Goal: Go to known website: Access a specific website the user already knows

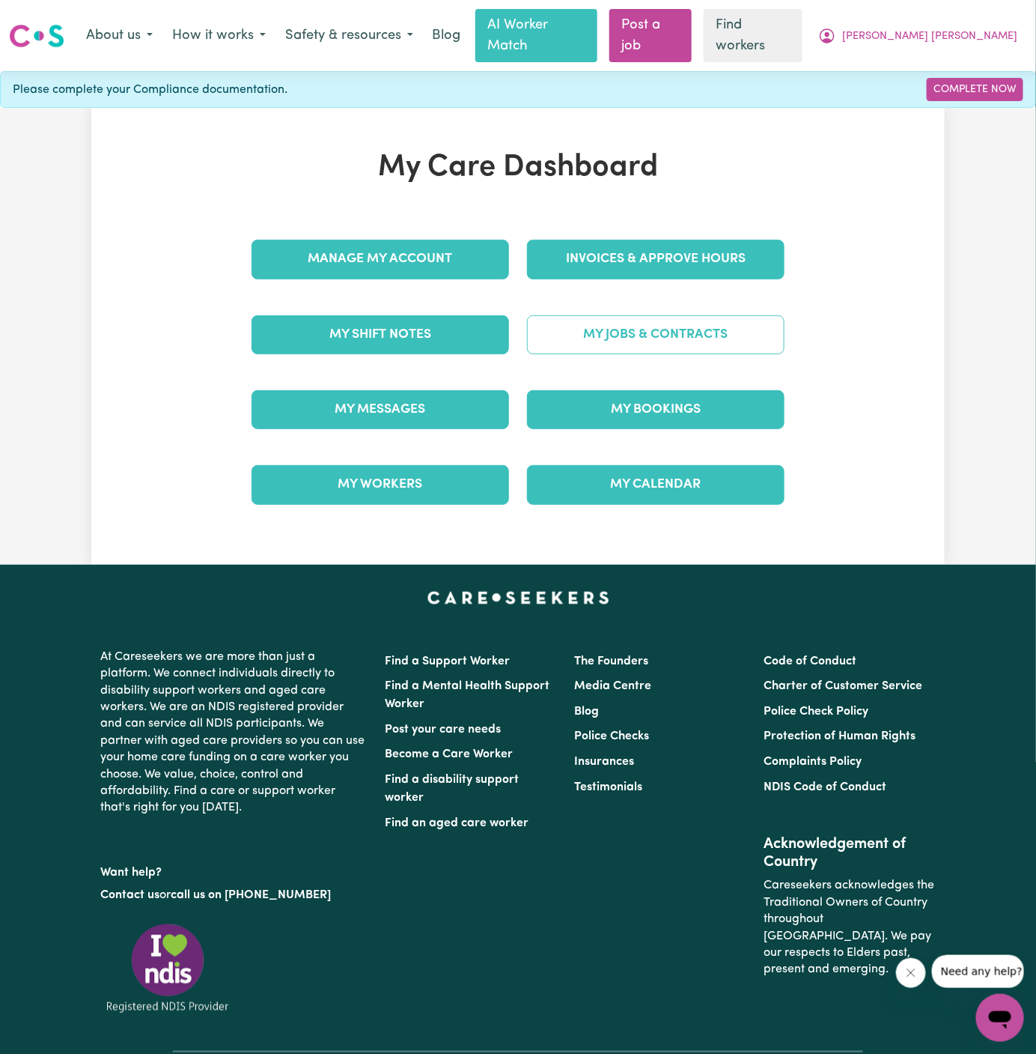
click at [663, 321] on link "My Jobs & Contracts" at bounding box center [656, 334] width 258 height 39
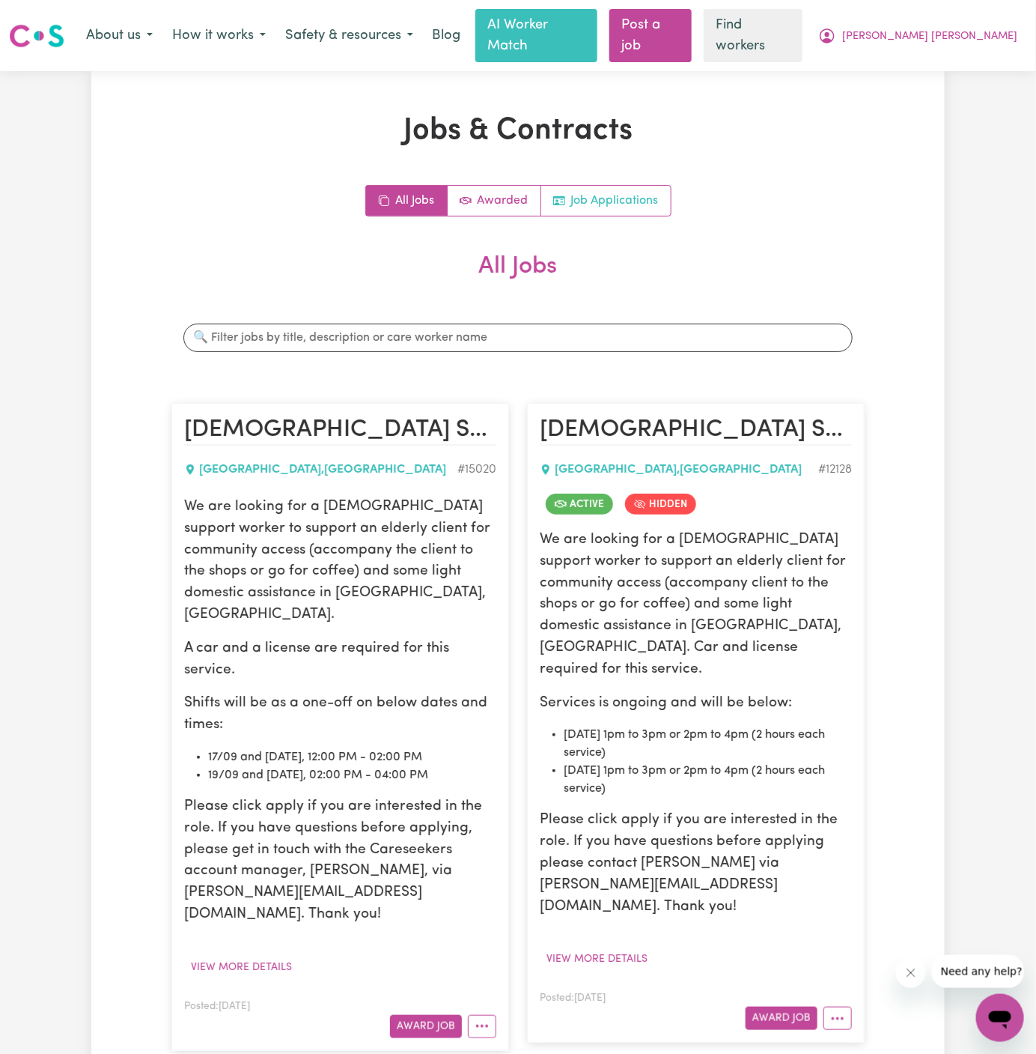
click at [656, 186] on link "Job Applications" at bounding box center [606, 201] width 130 height 30
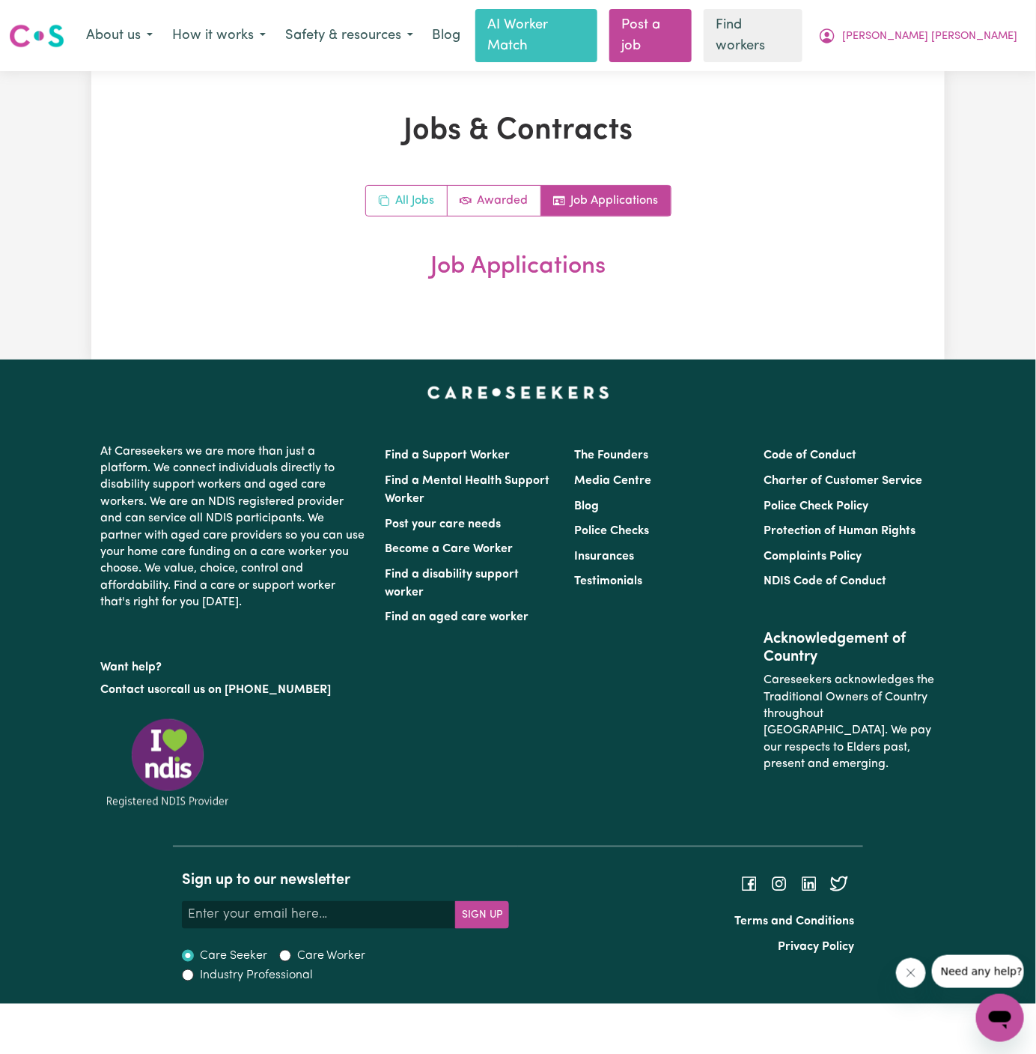
click at [405, 186] on link "All Jobs" at bounding box center [407, 201] width 82 height 30
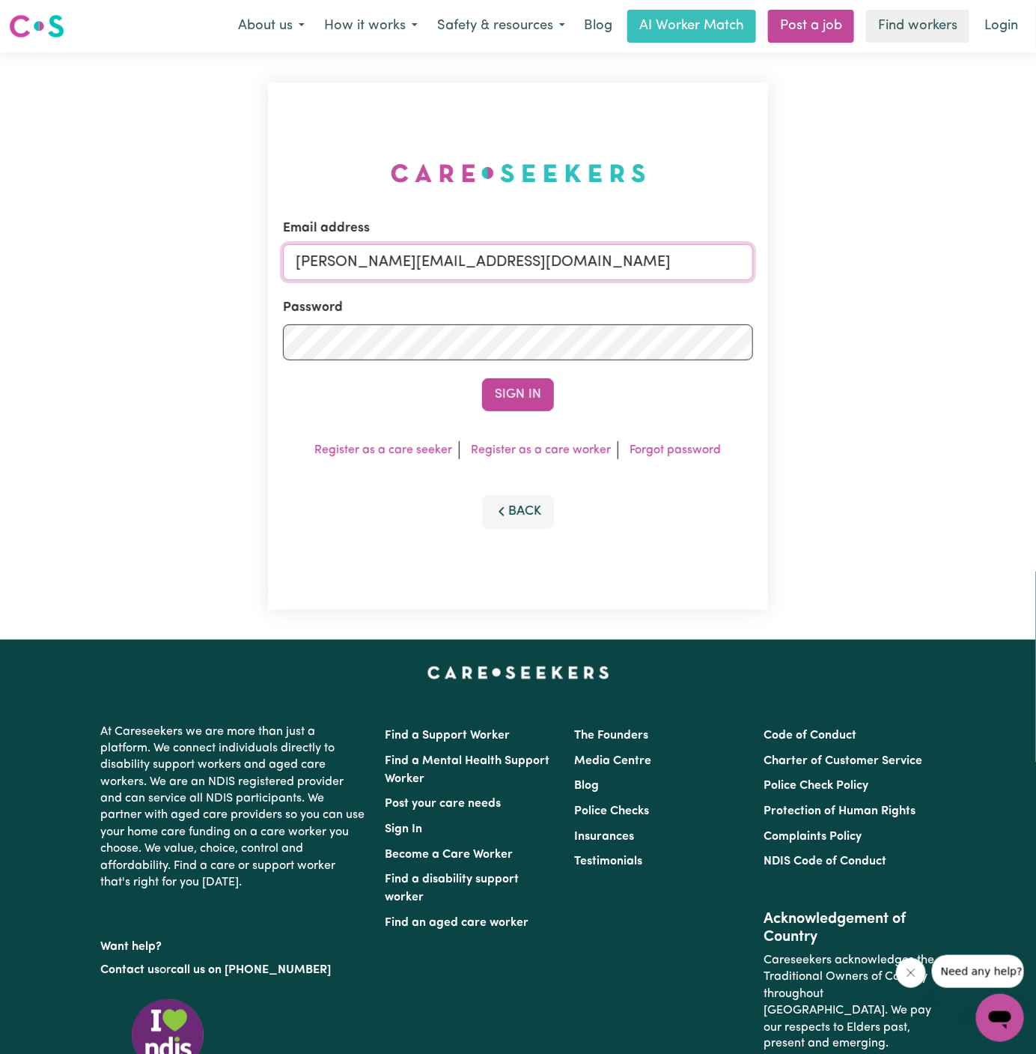
click at [449, 255] on input "dyan@careseekers.com.au" at bounding box center [518, 262] width 470 height 36
drag, startPoint x: 371, startPoint y: 262, endPoint x: 929, endPoint y: 257, distance: 558.6
click at [929, 257] on div "Email address superuser~JanusanBaltazarYS@careseekers.com.au Password Sign In R…" at bounding box center [518, 345] width 1036 height 587
type input "superuser~TinaSoolefueVC@careseekers.com.au"
click at [482, 378] on button "Sign In" at bounding box center [518, 394] width 72 height 33
